Goal: Task Accomplishment & Management: Manage account settings

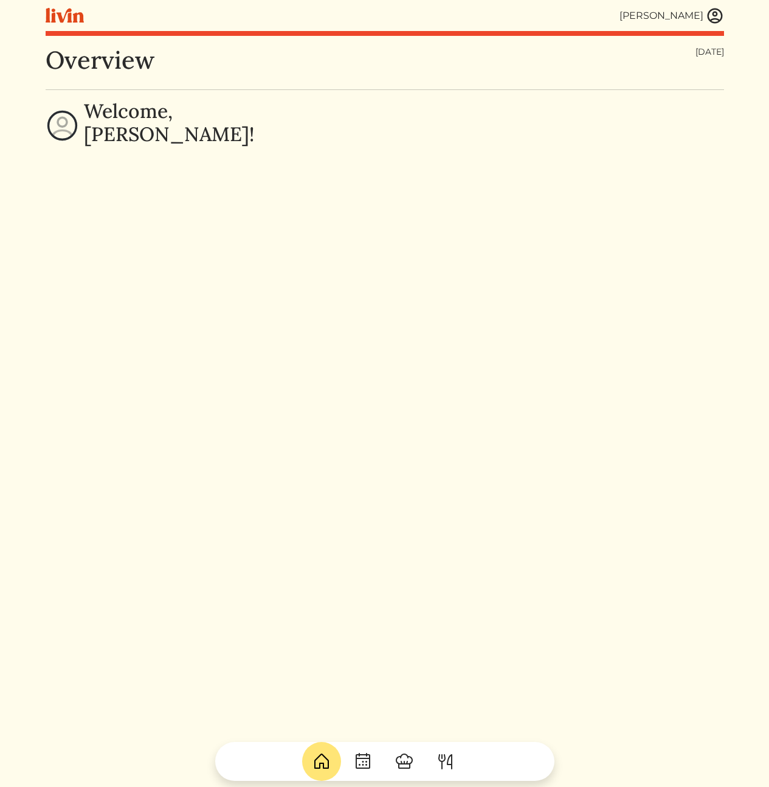
click at [399, 429] on div "Overview Thursday, Sep 18, 2025 Welcome, Calvin!" at bounding box center [385, 439] width 678 height 787
click at [706, 16] on img at bounding box center [715, 16] width 18 height 18
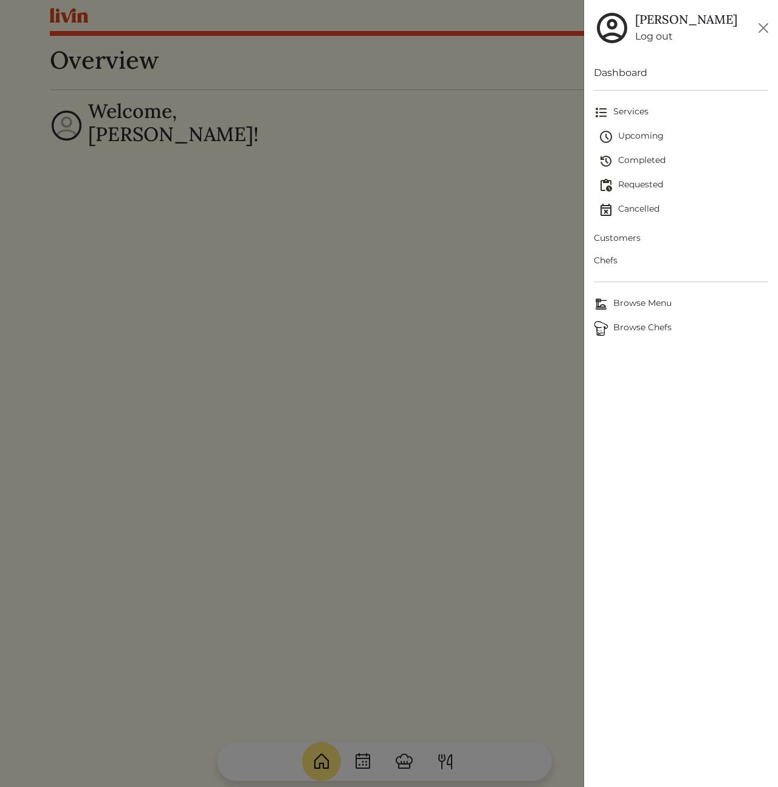
click at [627, 240] on span "Customers" at bounding box center [681, 238] width 174 height 13
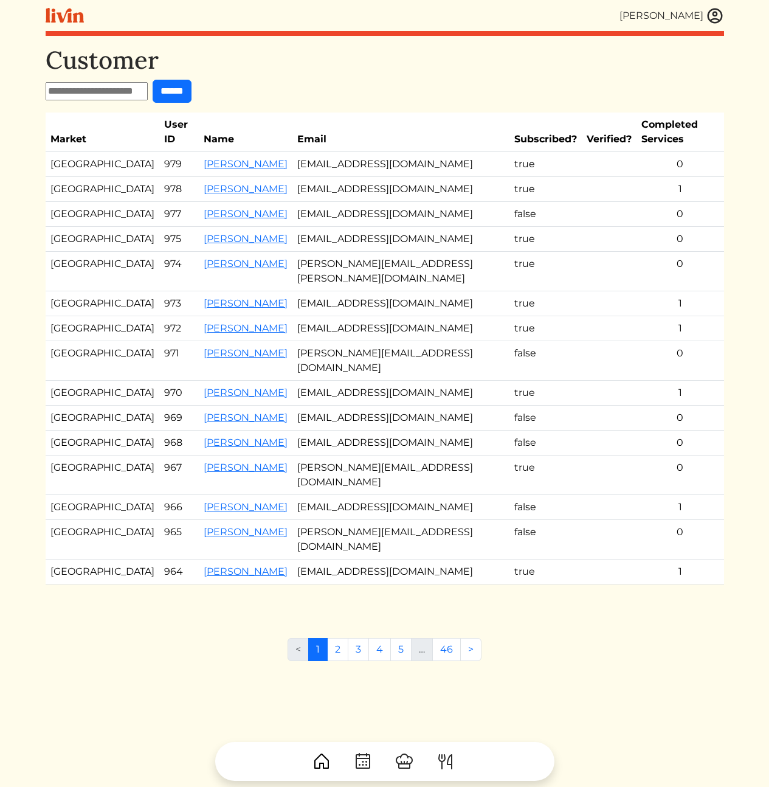
drag, startPoint x: 191, startPoint y: 635, endPoint x: 198, endPoint y: 617, distance: 19.6
click at [191, 635] on div "Customer ****** Market User ID Name Email Subscribed? Verified? Completed Servi…" at bounding box center [385, 439] width 678 height 787
click at [356, 638] on link "3" at bounding box center [358, 649] width 21 height 23
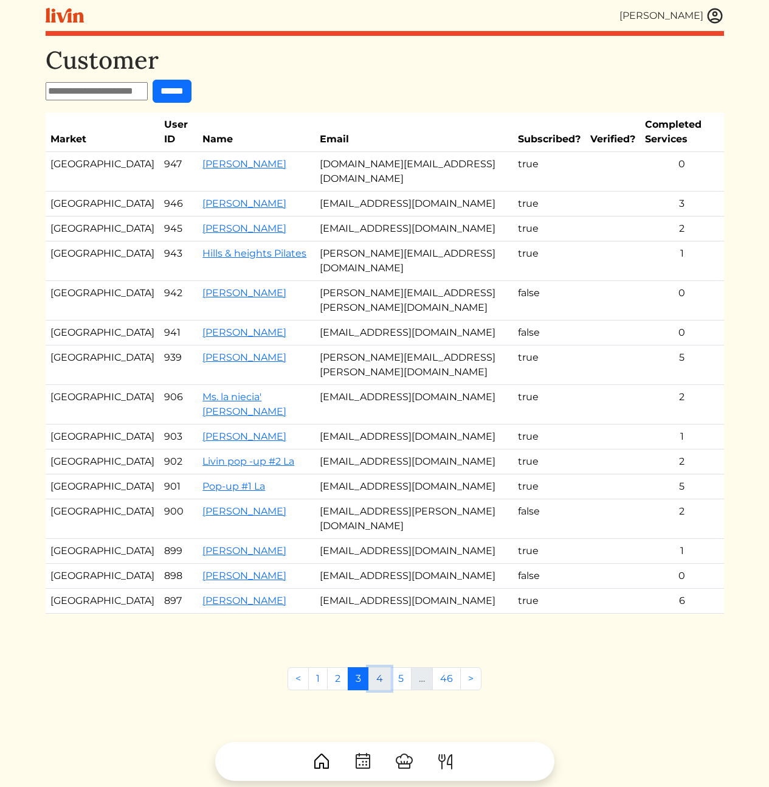
click at [380, 667] on link "4" at bounding box center [379, 678] width 22 height 23
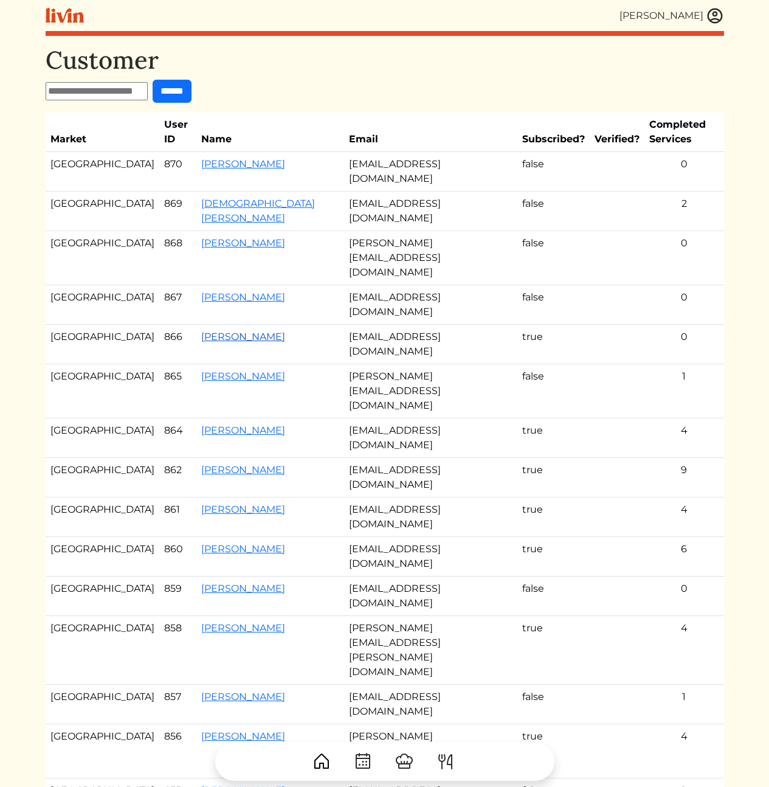
click at [201, 331] on link "[PERSON_NAME]" at bounding box center [243, 337] width 84 height 12
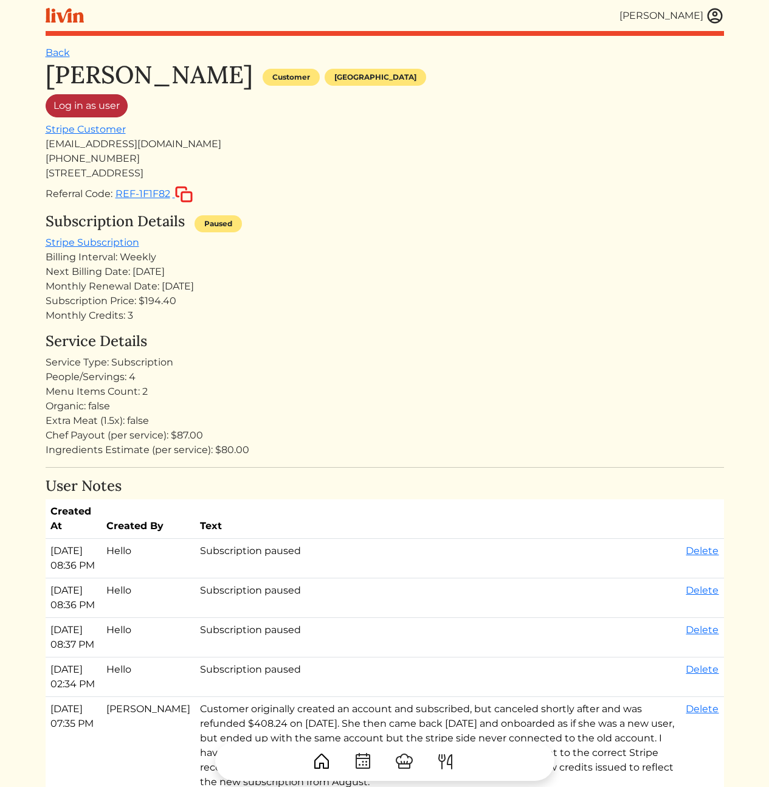
click at [101, 100] on link "Log in as user" at bounding box center [87, 105] width 82 height 23
